Goal: Obtain resource: Obtain resource

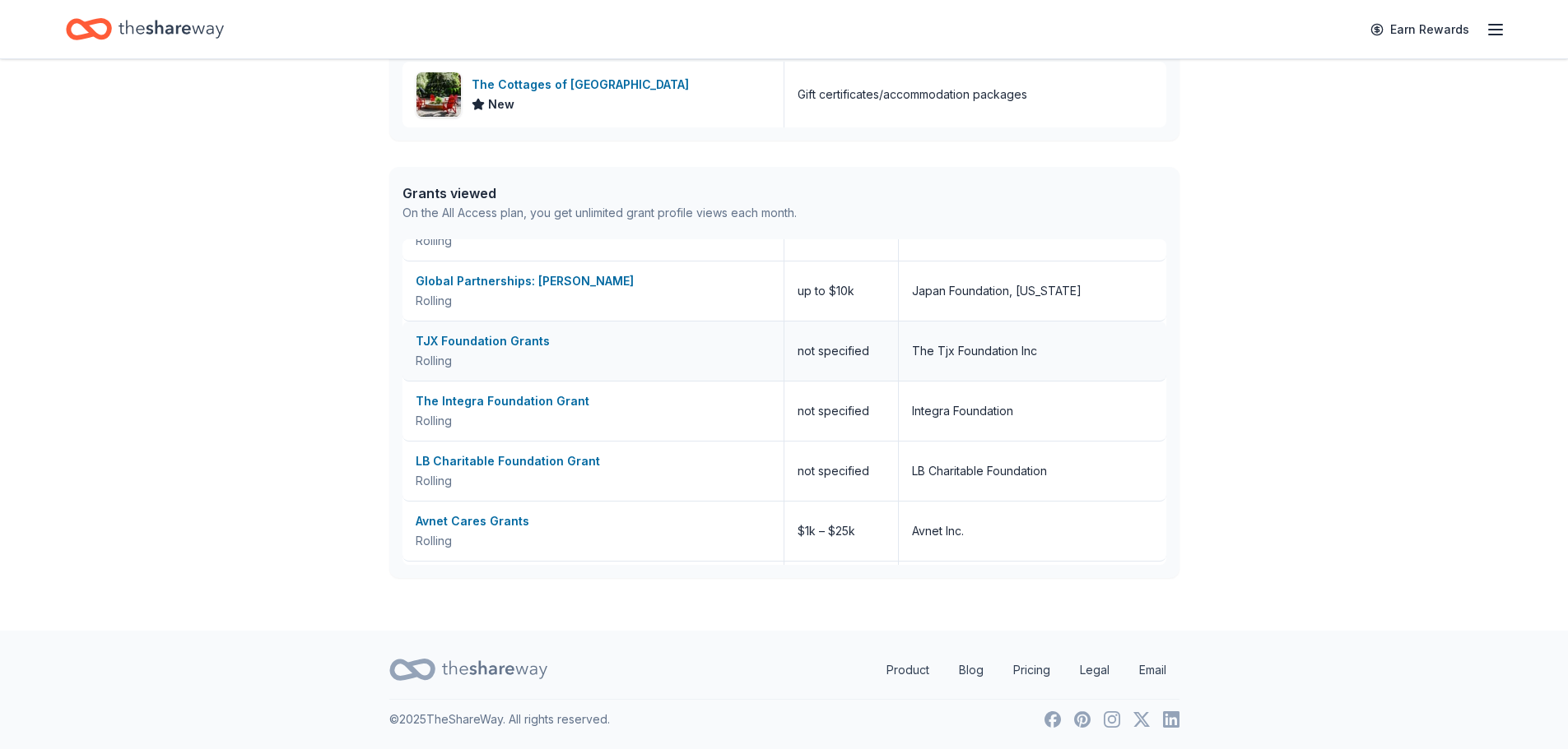
scroll to position [822, 0]
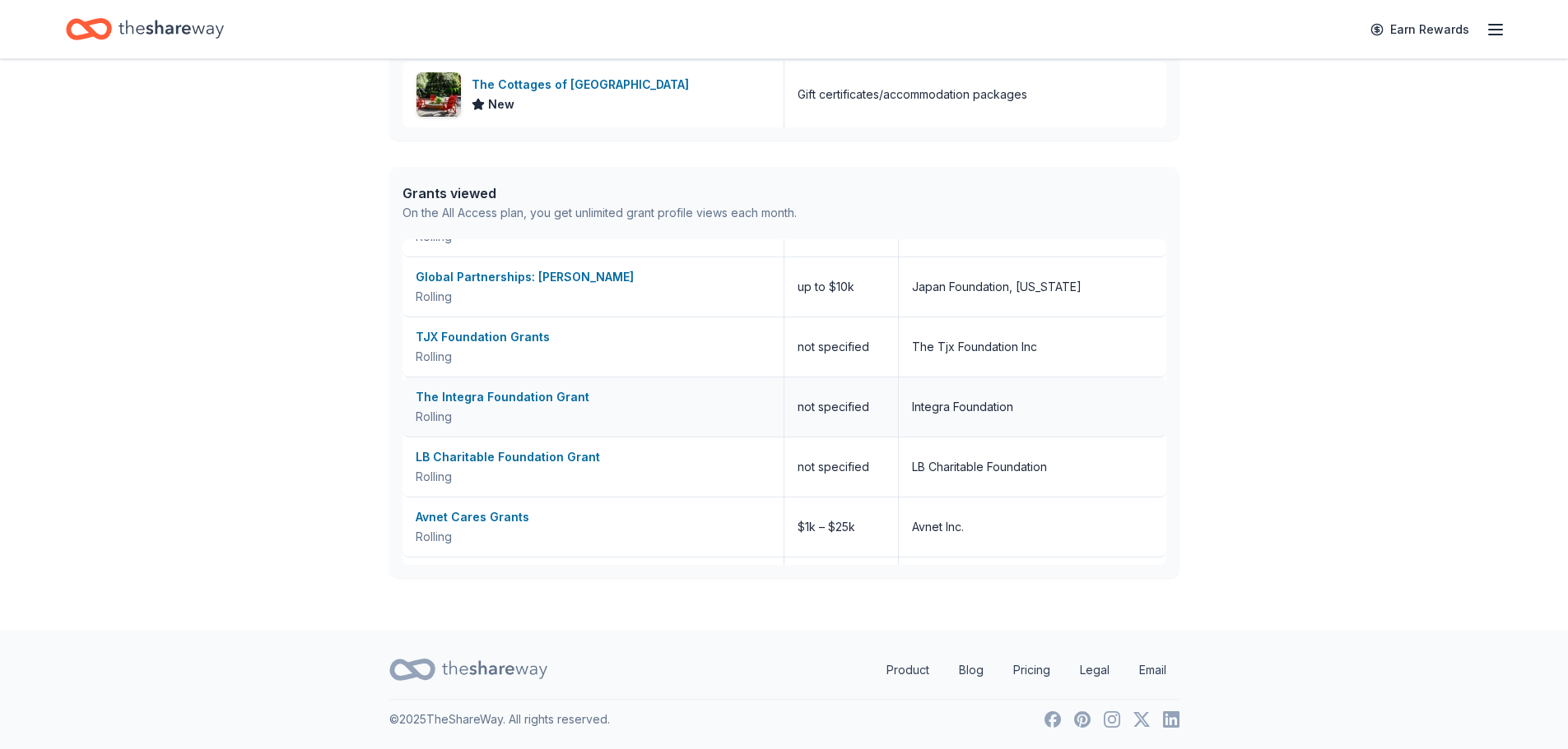
click at [518, 403] on div "The Integra Foundation Grant" at bounding box center [592, 397] width 354 height 19
click at [481, 521] on div "Avnet Cares Grants" at bounding box center [592, 517] width 354 height 19
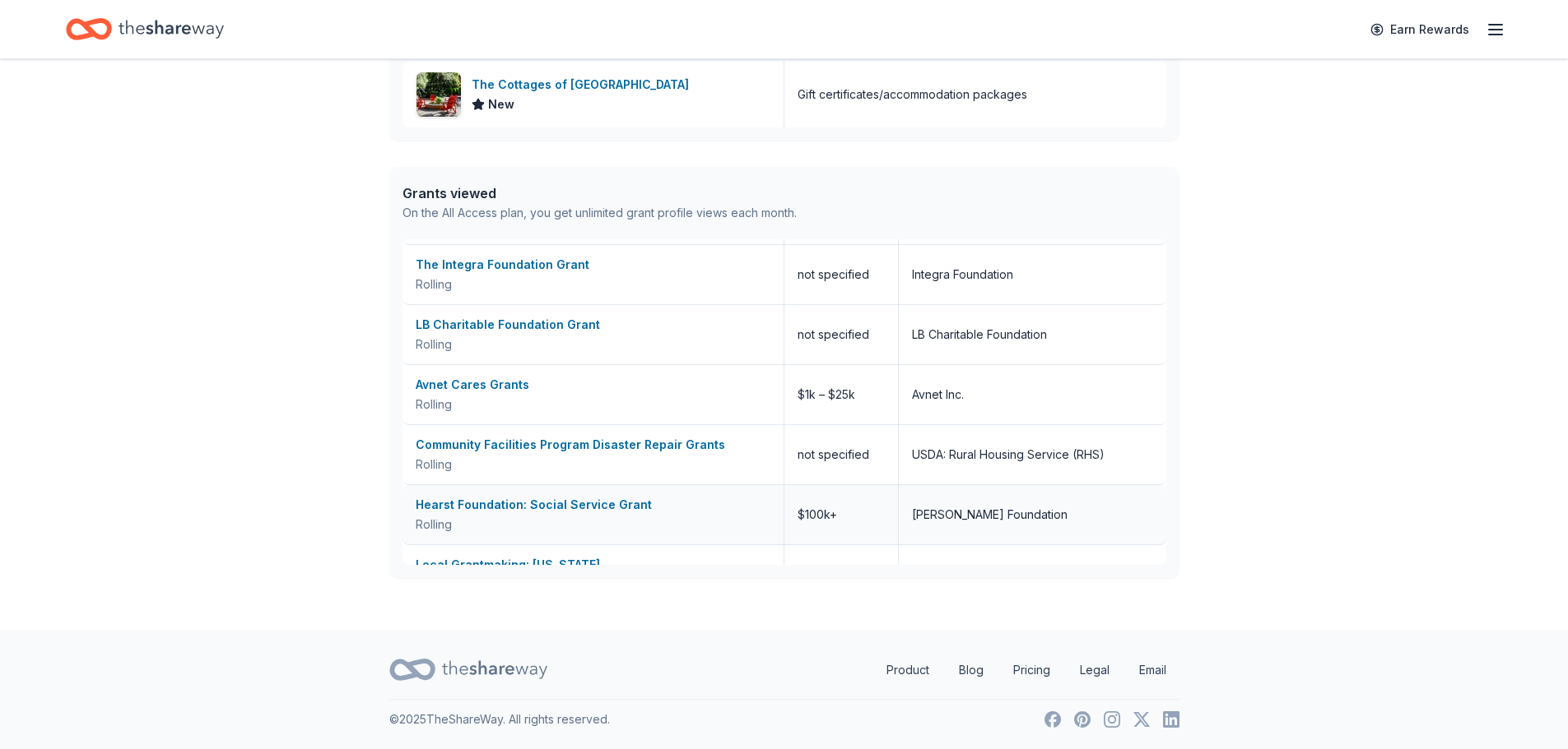
scroll to position [987, 0]
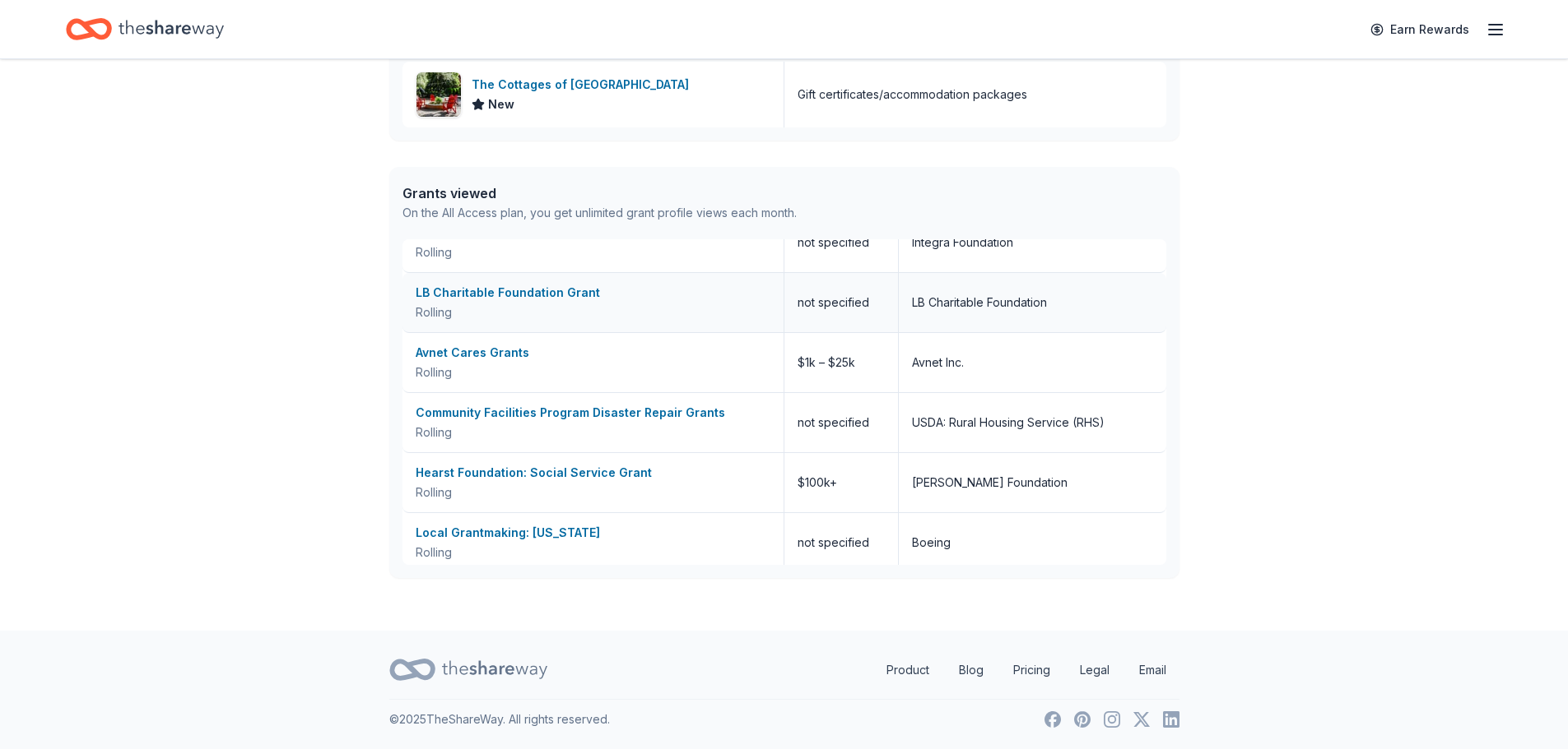
click at [498, 294] on div "LB Charitable Foundation Grant" at bounding box center [592, 292] width 354 height 19
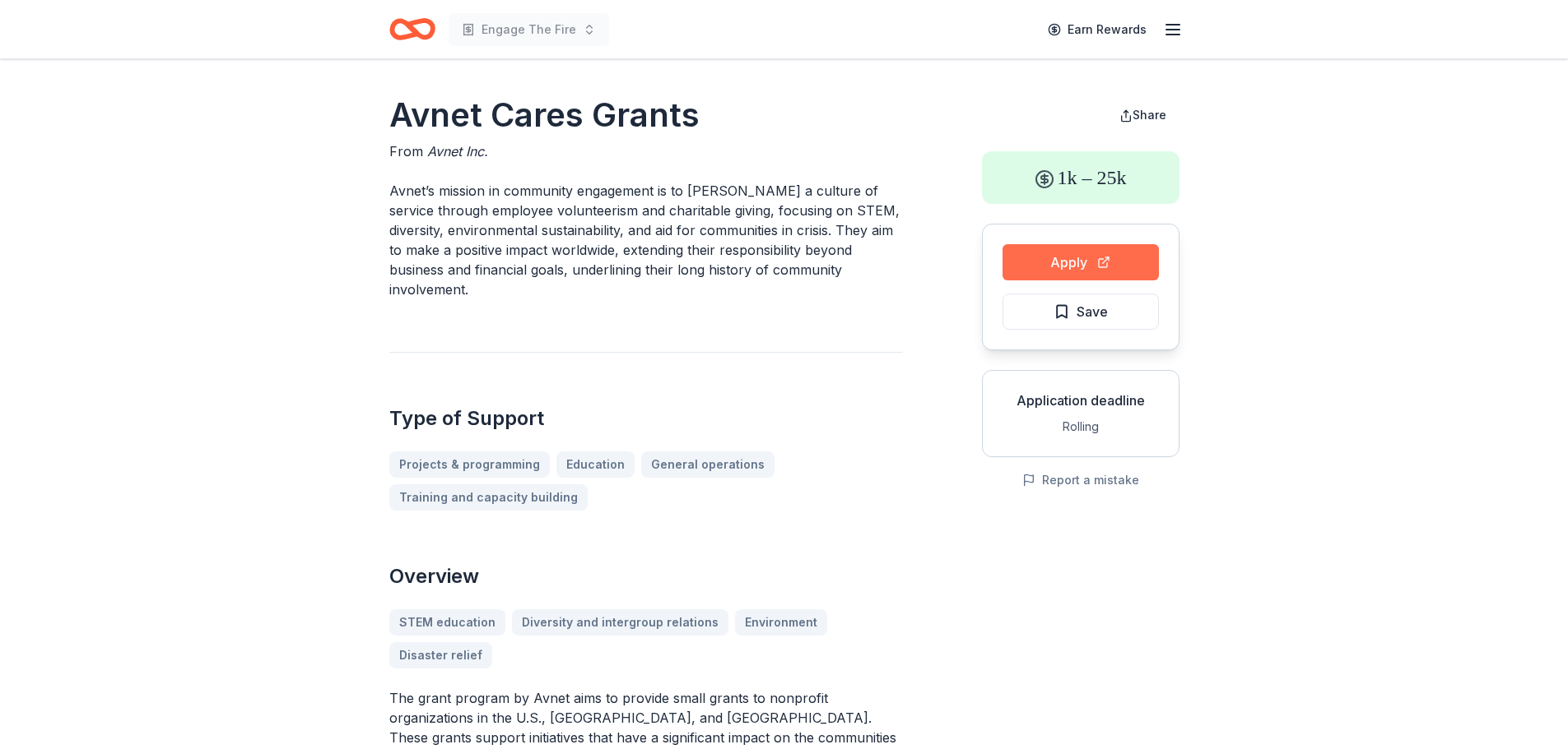
click at [1102, 262] on button "Apply" at bounding box center [1080, 263] width 156 height 37
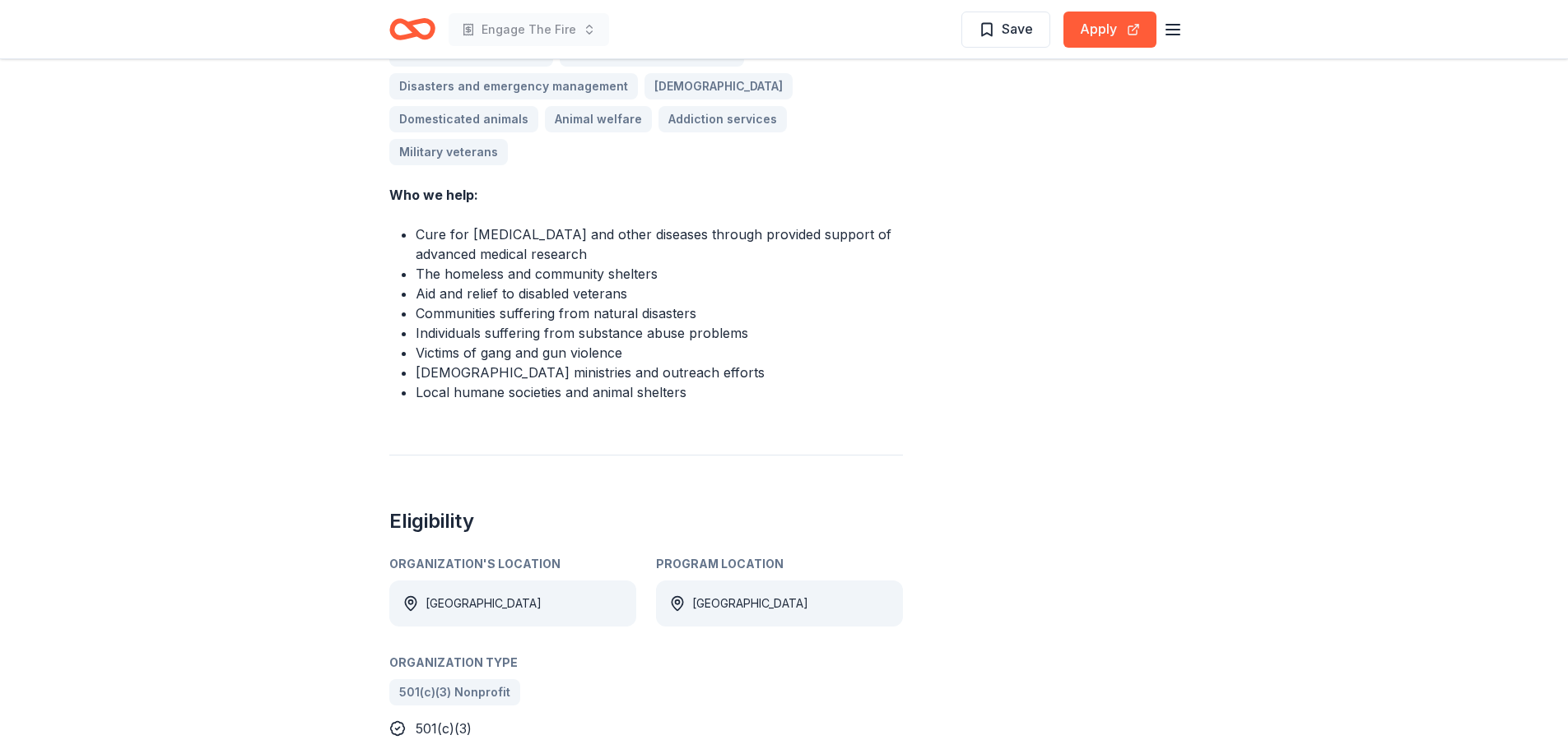
scroll to position [247, 0]
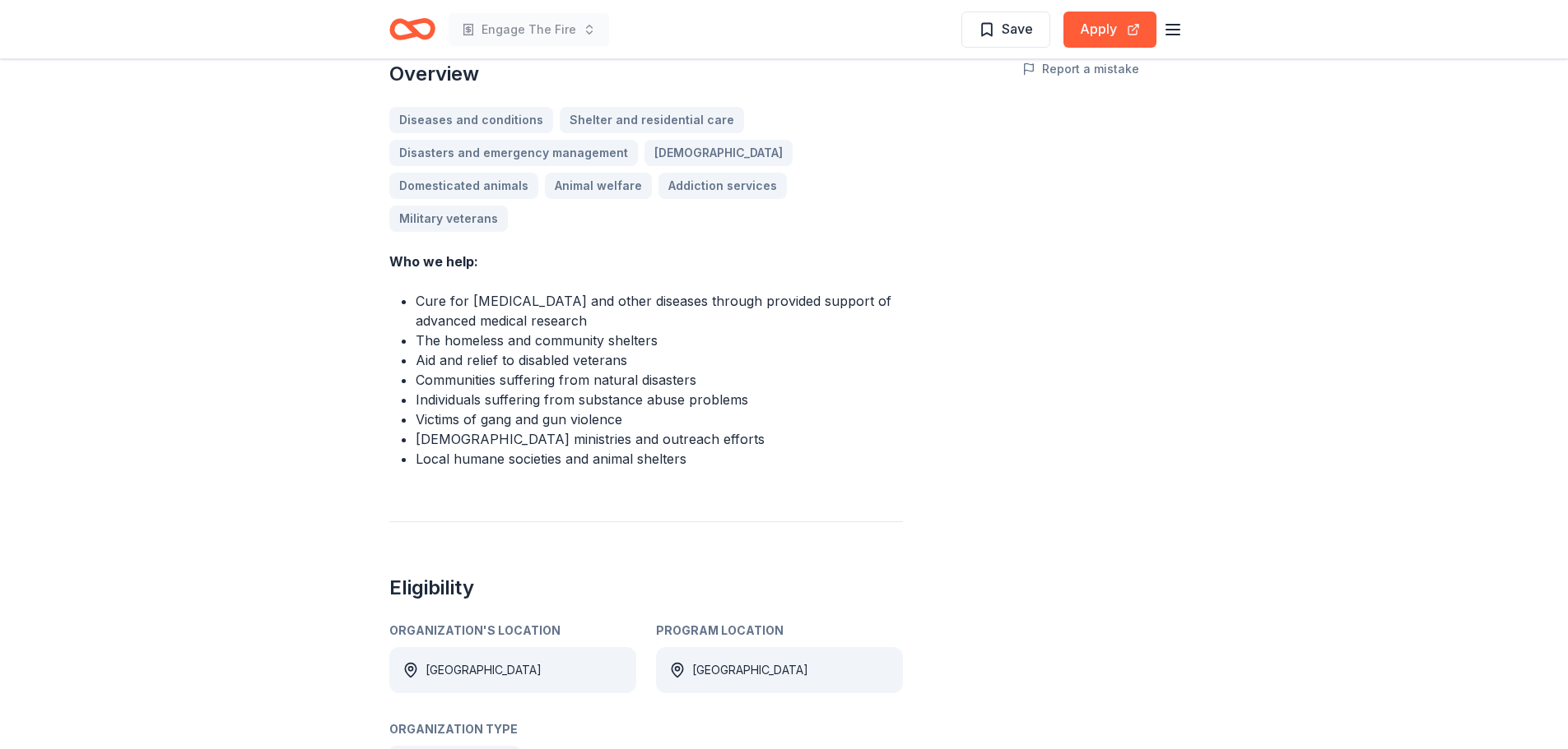
drag, startPoint x: 368, startPoint y: 103, endPoint x: 519, endPoint y: 447, distance: 375.7
click at [519, 447] on div "LB Charitable Foundation Grant From LB Charitable Foundation Our mission is to …" at bounding box center [784, 704] width 843 height 2113
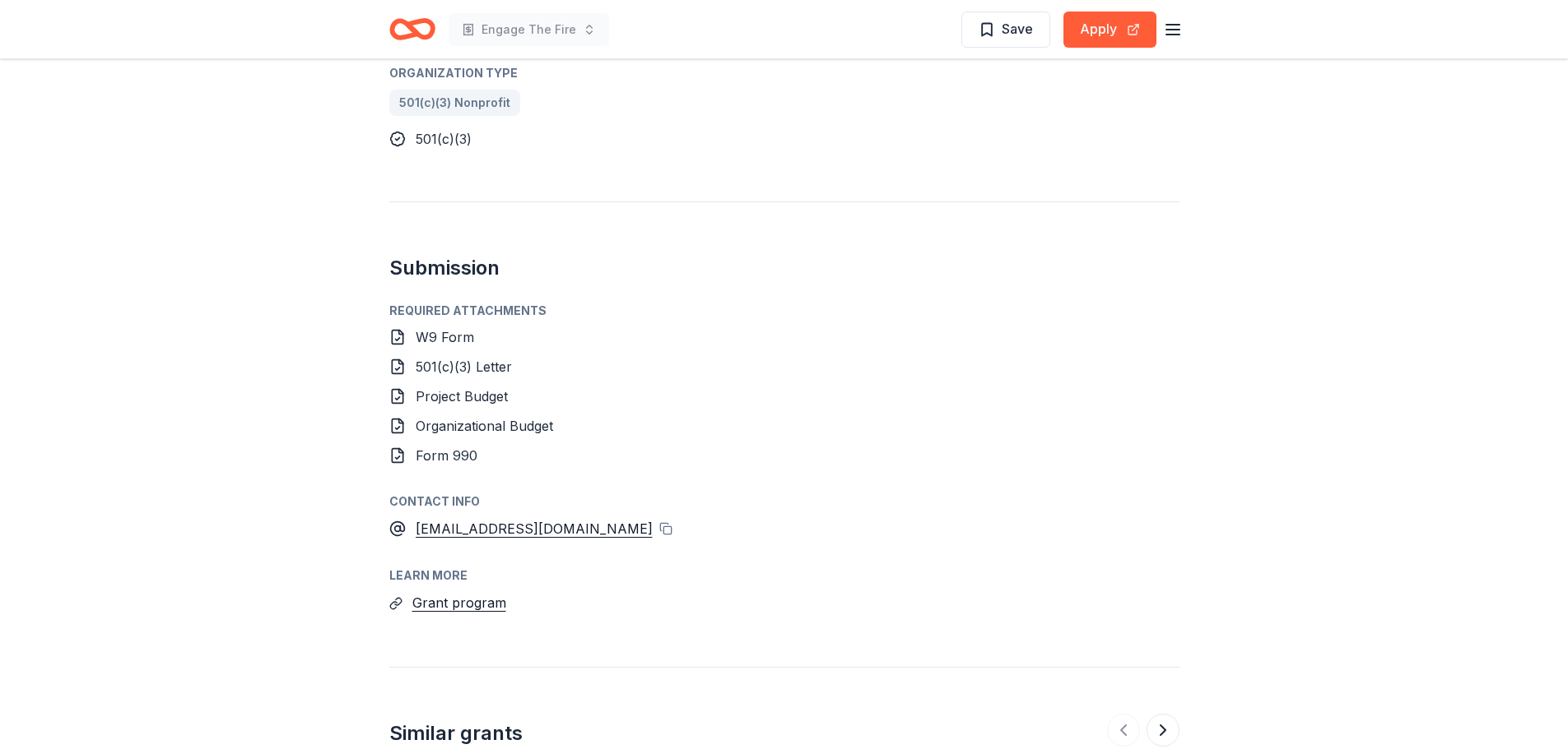
scroll to position [987, 0]
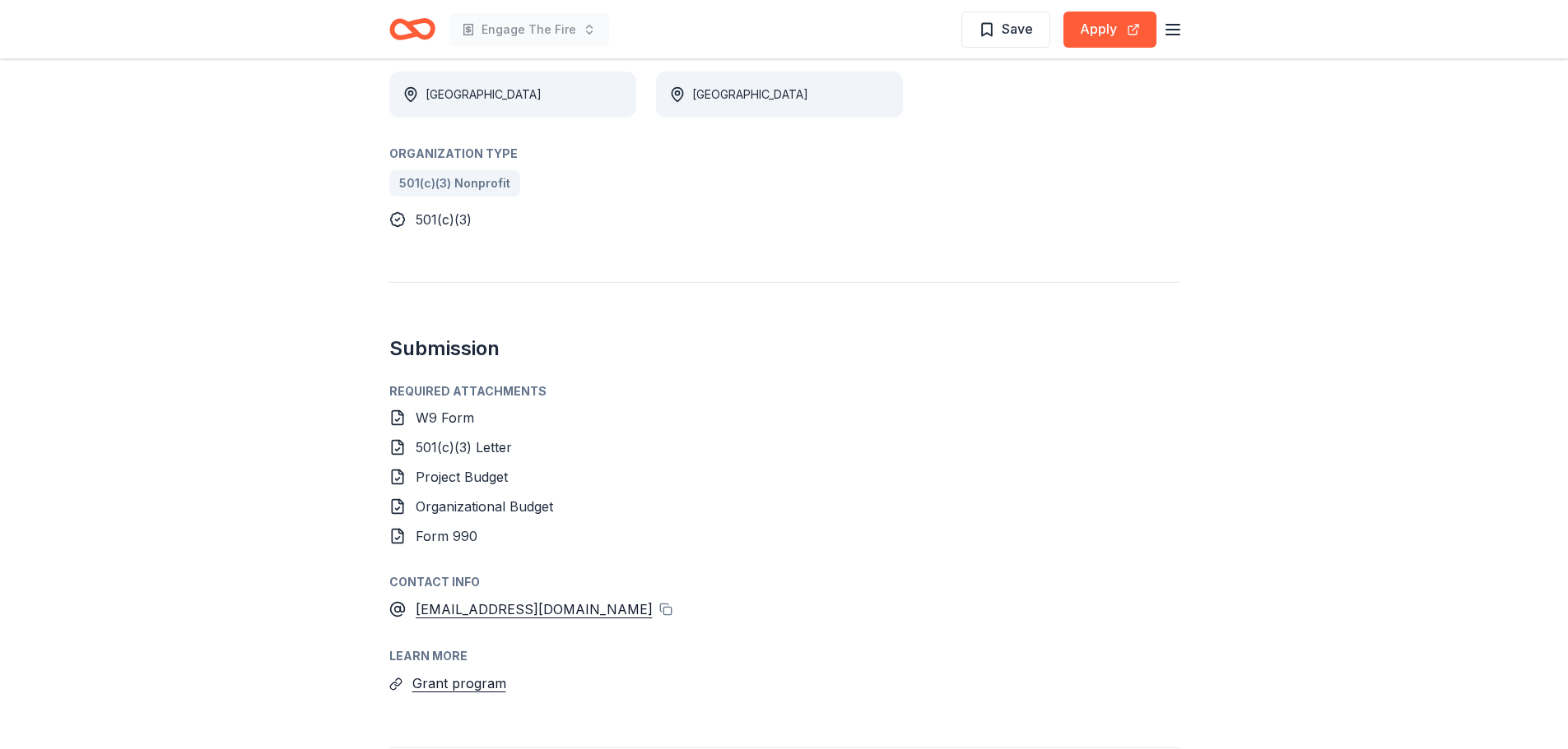
drag, startPoint x: 555, startPoint y: 660, endPoint x: 377, endPoint y: 391, distance: 322.6
click at [377, 391] on div "LB Charitable Foundation Grant From LB Charitable Foundation Our mission is to …" at bounding box center [784, 128] width 843 height 2113
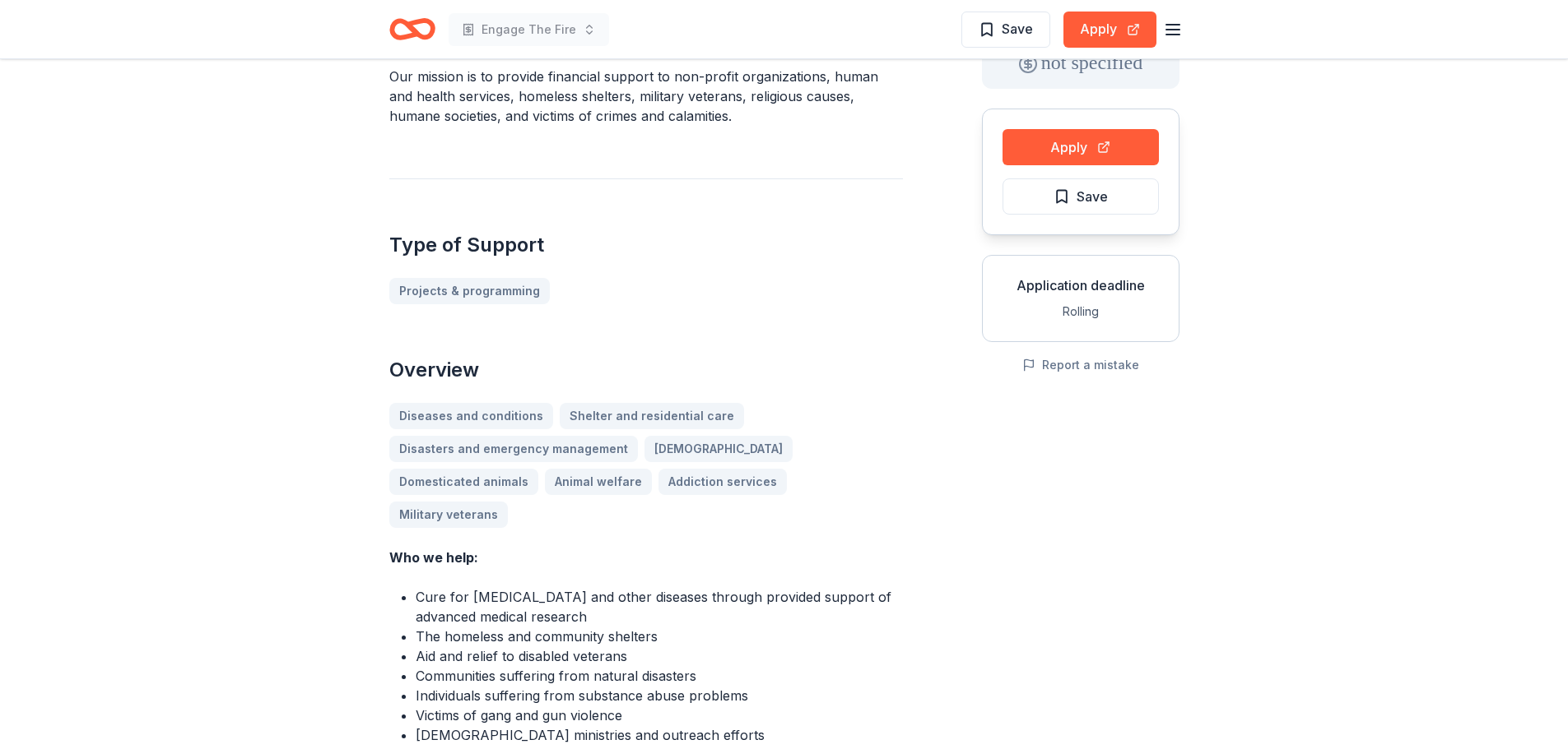
scroll to position [82, 0]
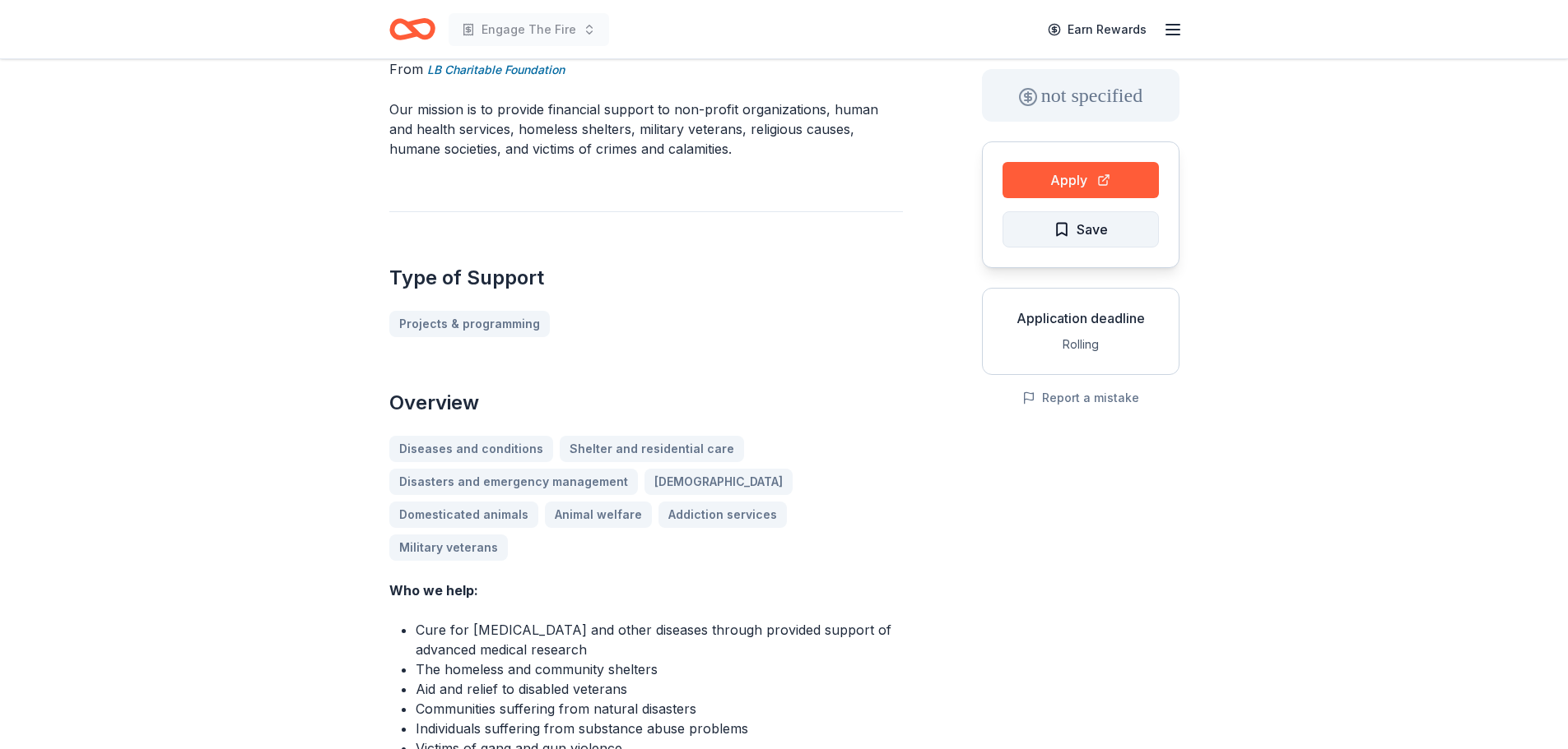
click at [1095, 236] on span "Save" at bounding box center [1092, 230] width 31 height 21
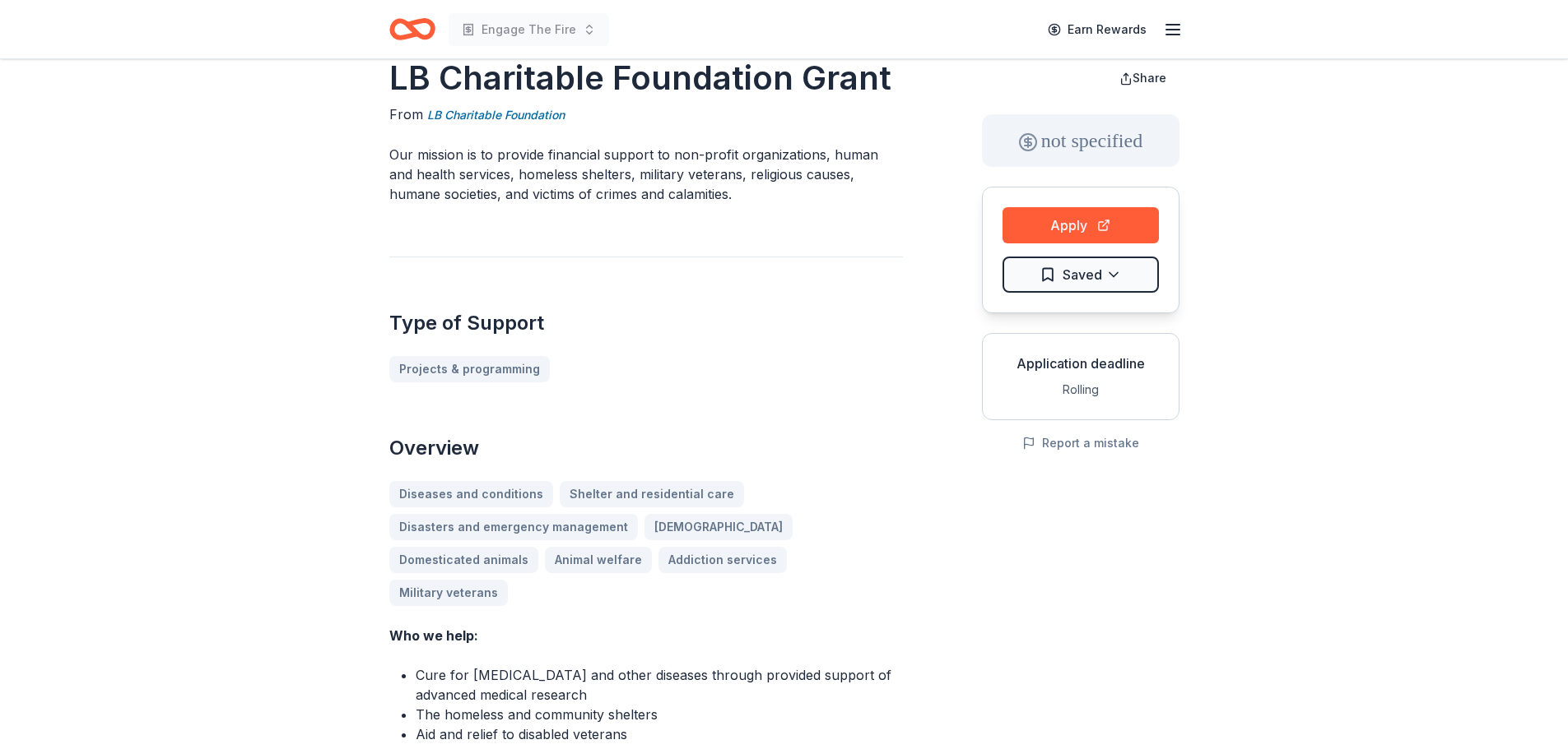
scroll to position [0, 0]
